Goal: Information Seeking & Learning: Find specific page/section

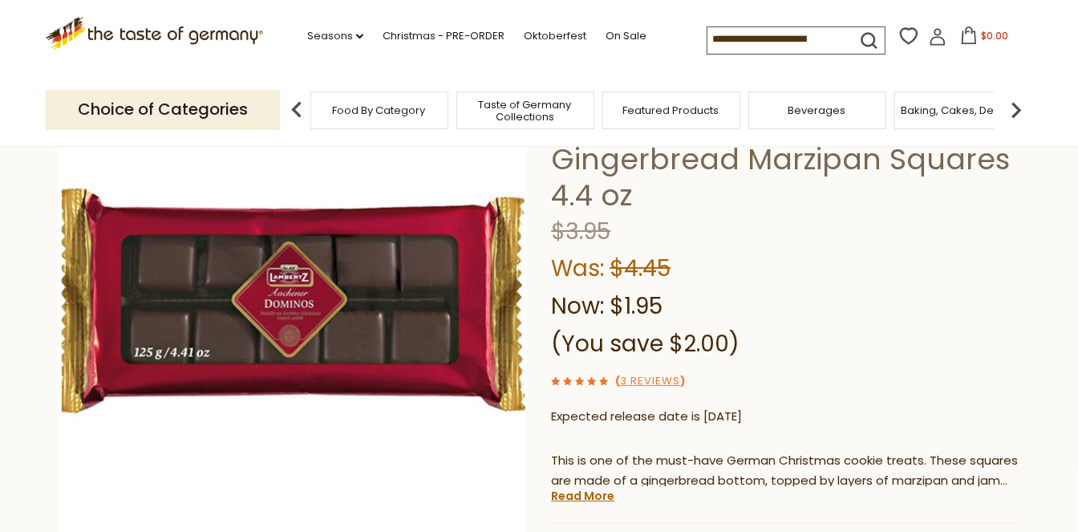
scroll to position [161, 0]
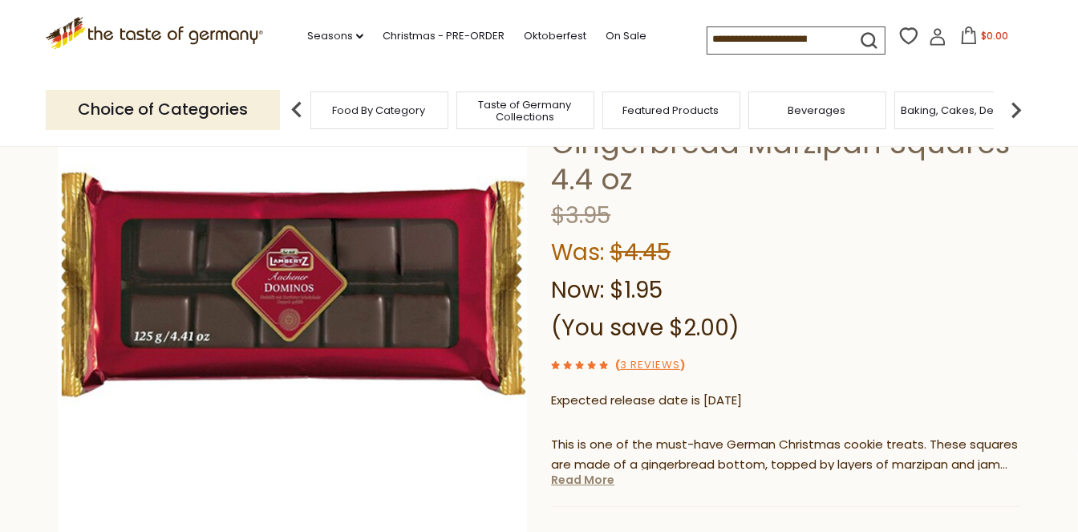
click at [593, 480] on link "Read More" at bounding box center [582, 480] width 63 height 16
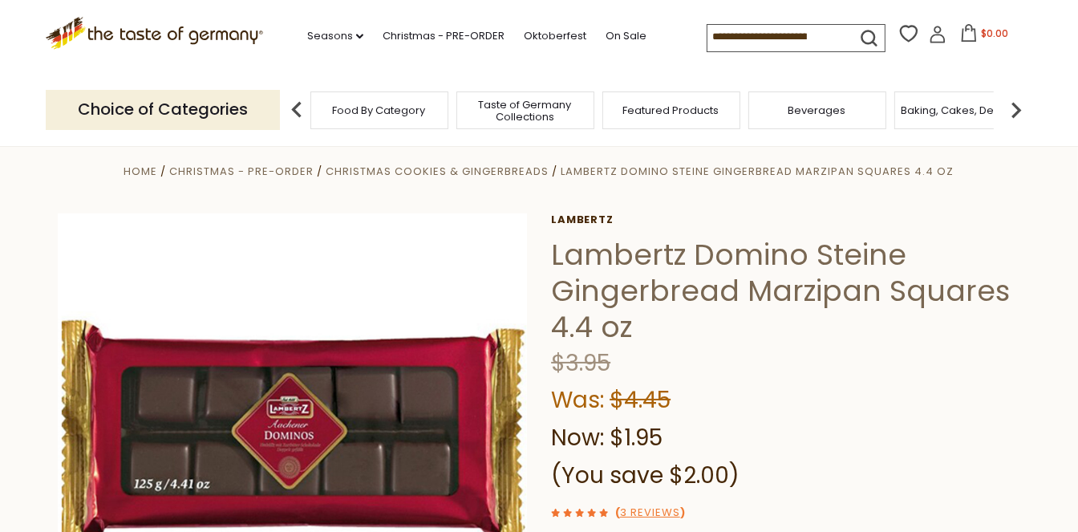
scroll to position [7, 0]
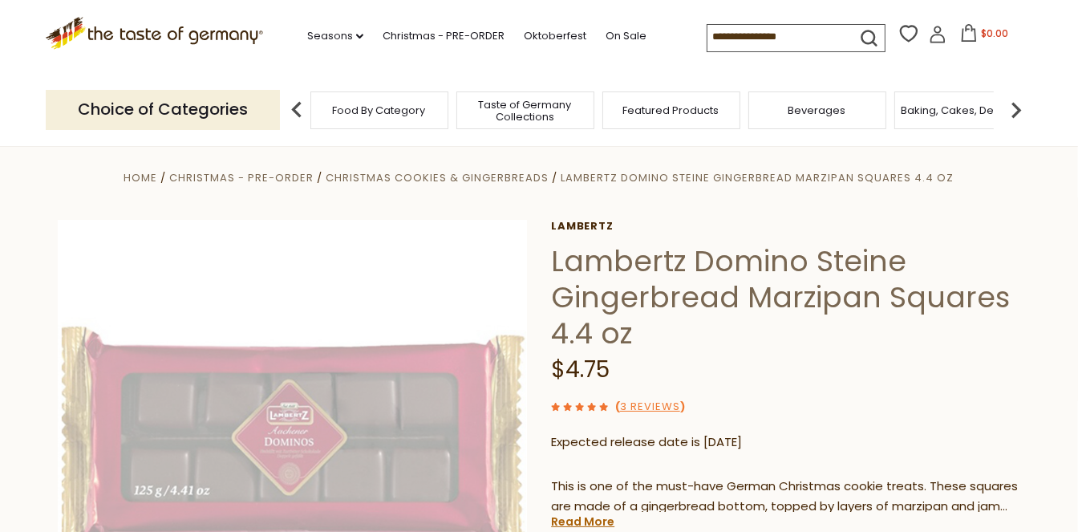
scroll to position [7, 0]
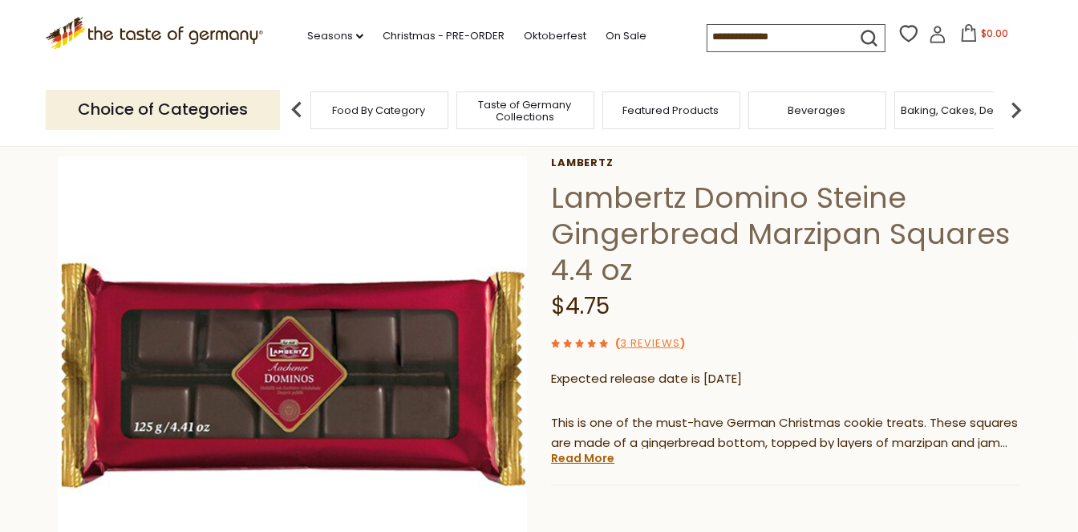
scroll to position [235, 0]
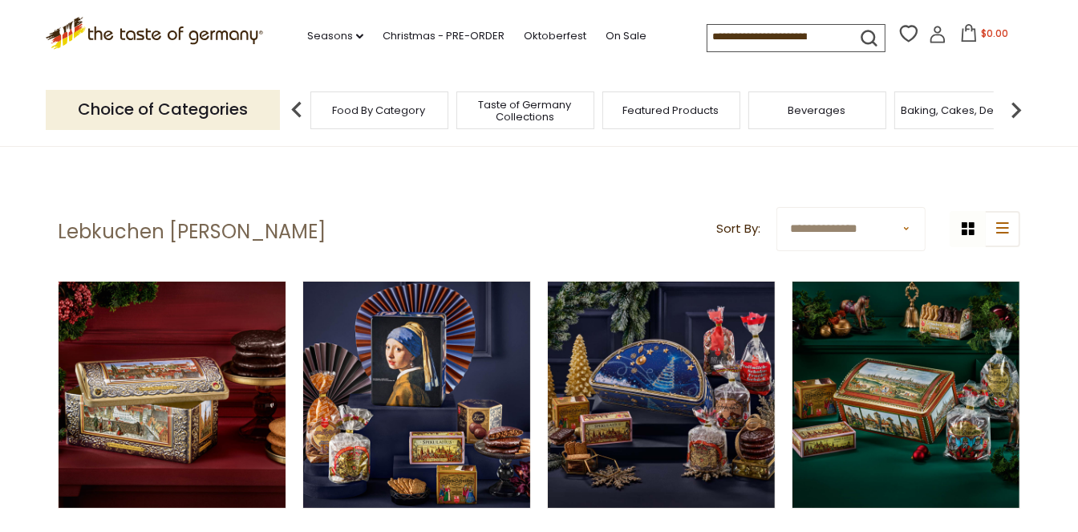
click at [707, 34] on input at bounding box center [775, 36] width 136 height 22
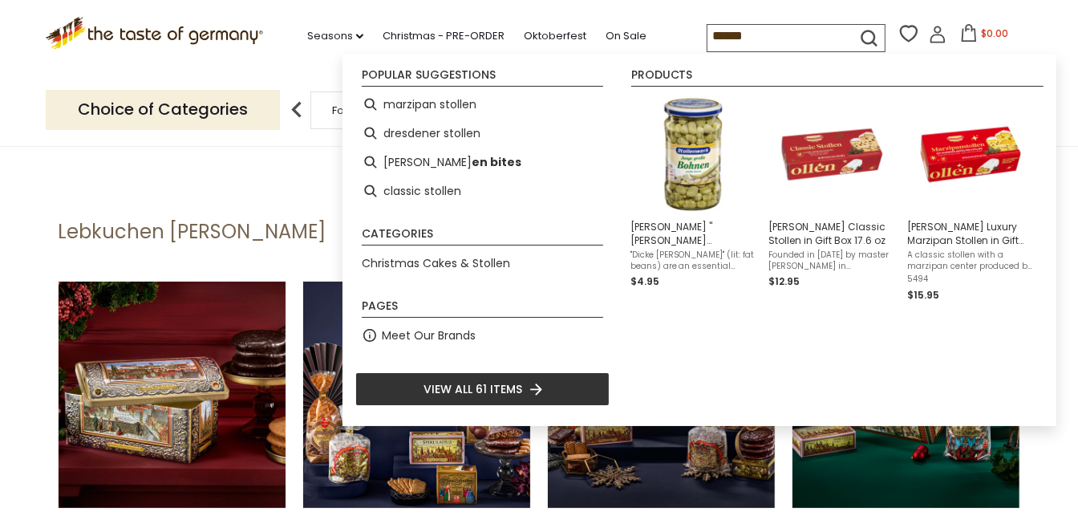
type input "*******"
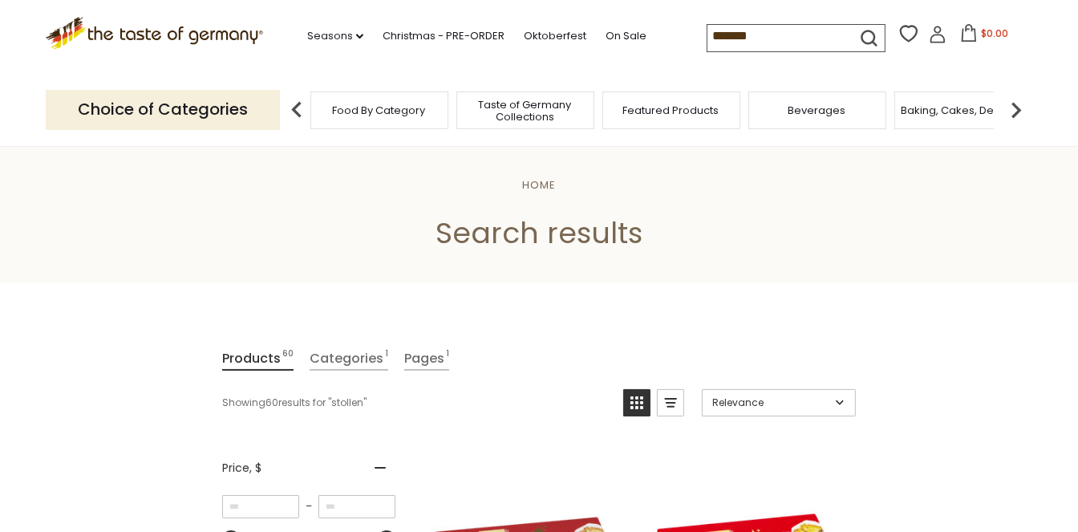
scroll to position [6, 0]
